Goal: Check status: Check status

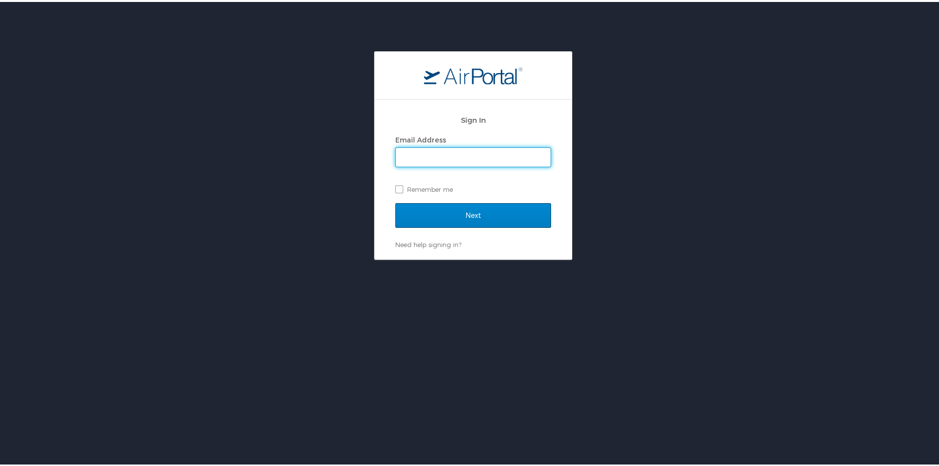
type input "[EMAIL_ADDRESS][DOMAIN_NAME]"
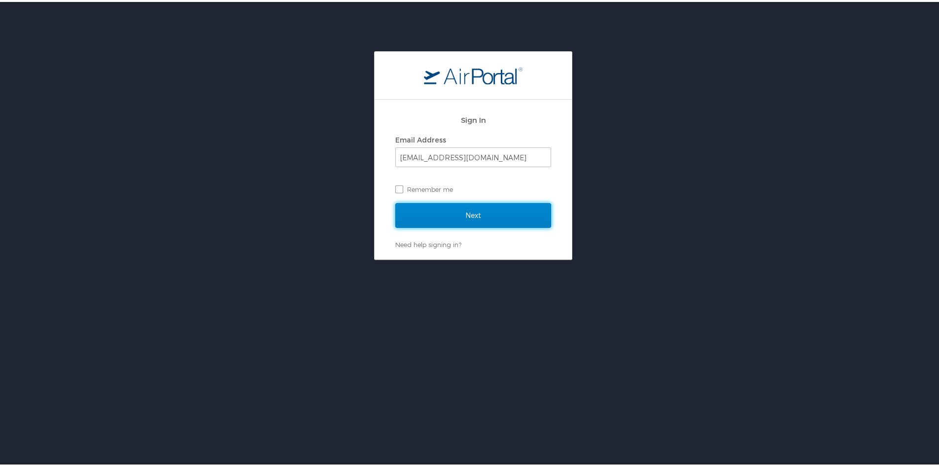
click at [487, 213] on input "Next" at bounding box center [473, 213] width 156 height 25
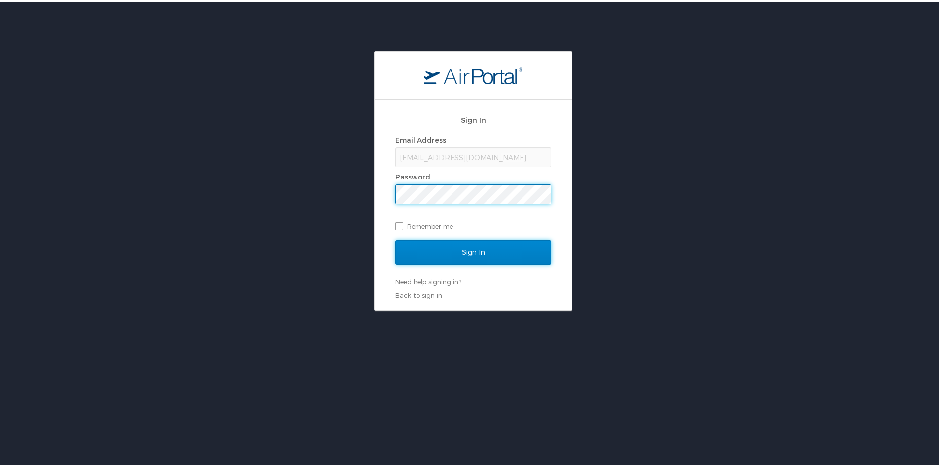
click at [490, 246] on input "Sign In" at bounding box center [473, 250] width 156 height 25
